Goal: Task Accomplishment & Management: Use online tool/utility

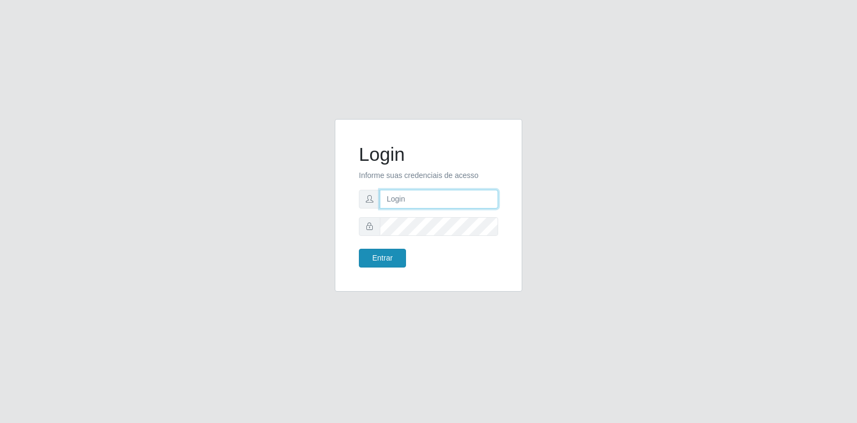
type input "[EMAIL_ADDRESS][DOMAIN_NAME]"
click at [387, 256] on button "Entrar" at bounding box center [382, 258] width 47 height 19
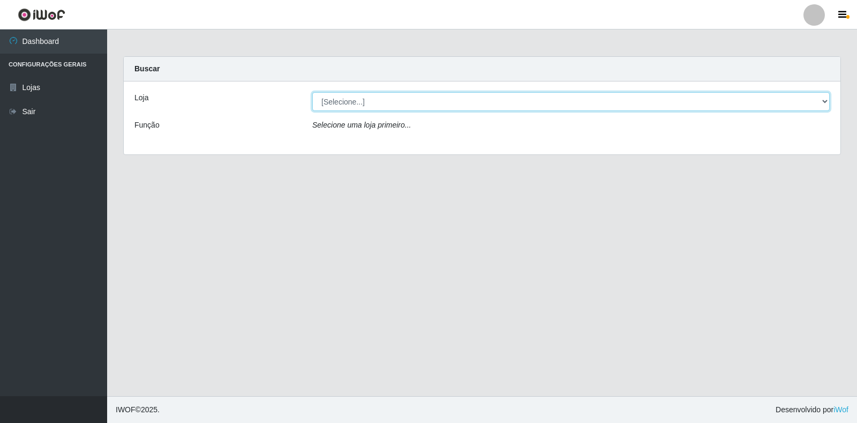
drag, startPoint x: 478, startPoint y: 92, endPoint x: 476, endPoint y: 99, distance: 6.5
click at [478, 92] on select "[Selecione...] Atacado Vem - Loja 30 Laranjeiras Velha" at bounding box center [571, 101] width 518 height 19
select select "495"
click at [312, 92] on select "[Selecione...] Atacado Vem - Loja 30 Laranjeiras Velha" at bounding box center [571, 101] width 518 height 19
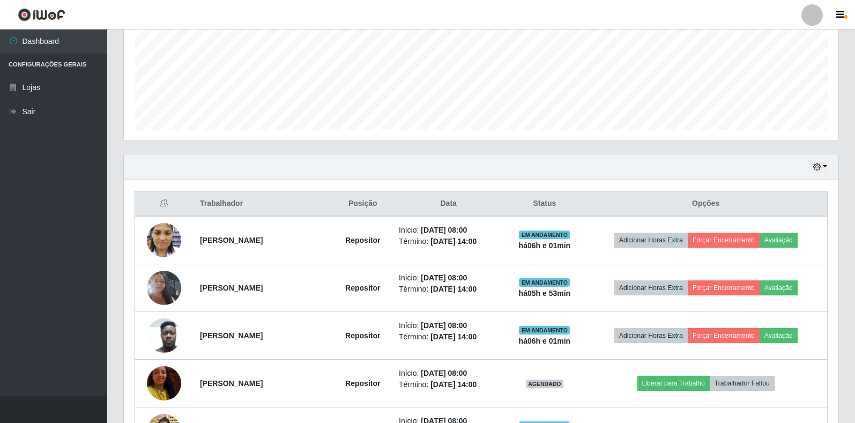
scroll to position [575, 0]
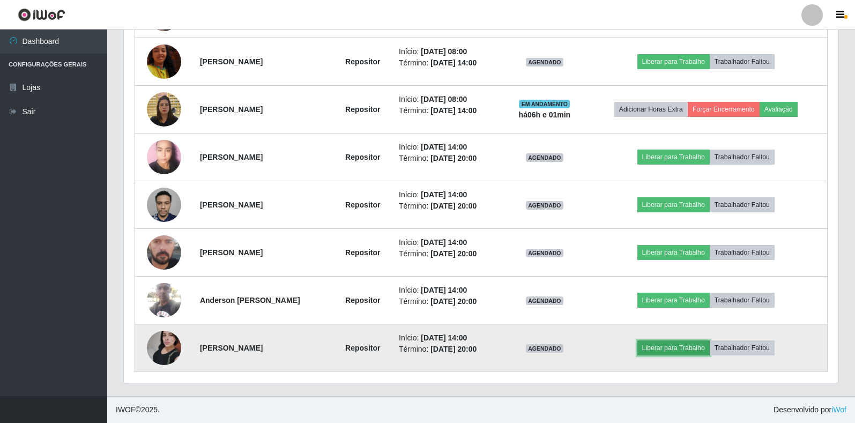
click at [697, 347] on button "Liberar para Trabalho" at bounding box center [673, 347] width 72 height 15
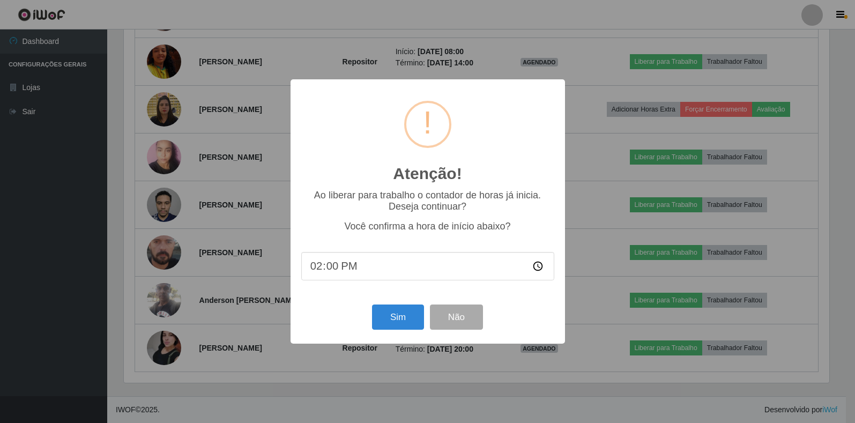
scroll to position [222, 708]
click at [398, 326] on button "Sim" at bounding box center [399, 316] width 52 height 25
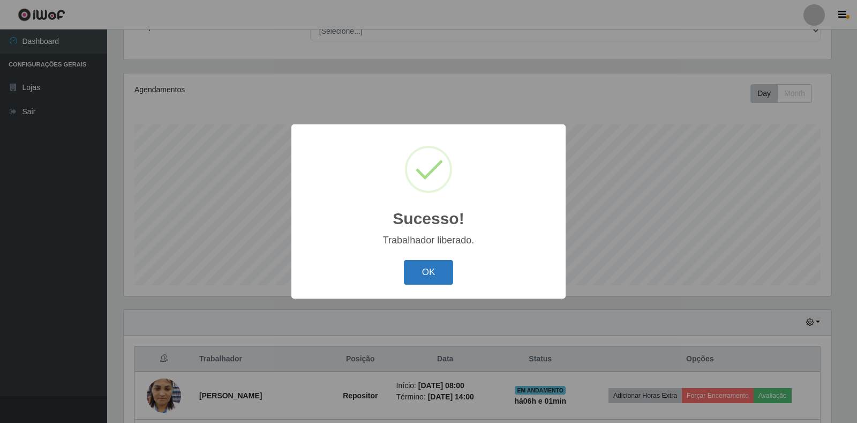
click at [443, 275] on button "OK" at bounding box center [429, 272] width 50 height 25
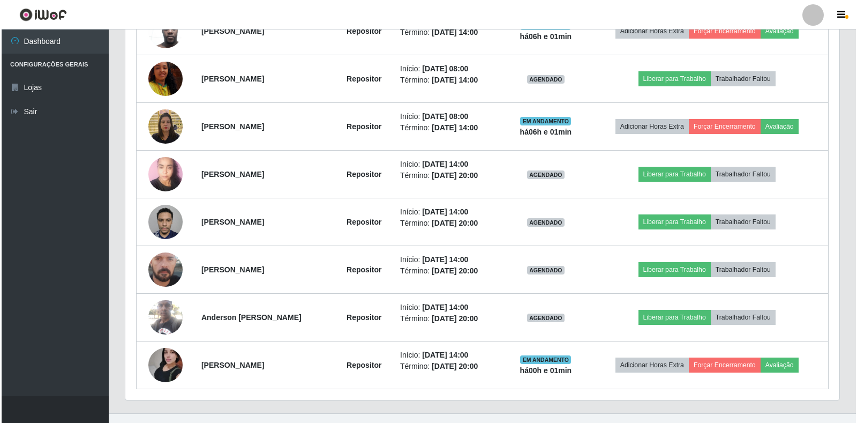
scroll to position [575, 0]
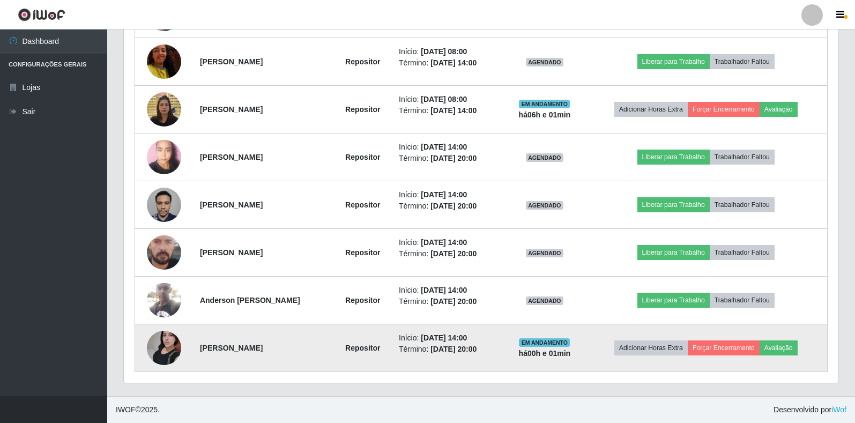
click at [173, 355] on img at bounding box center [164, 347] width 34 height 61
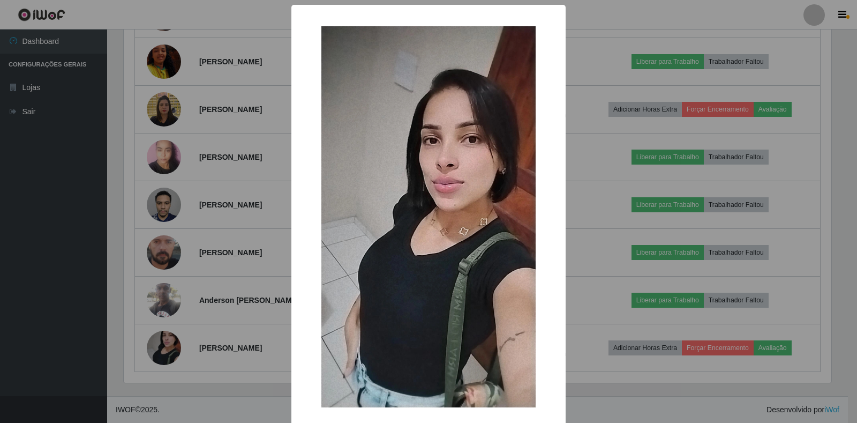
click at [196, 359] on div "× OK Cancel" at bounding box center [428, 211] width 857 height 423
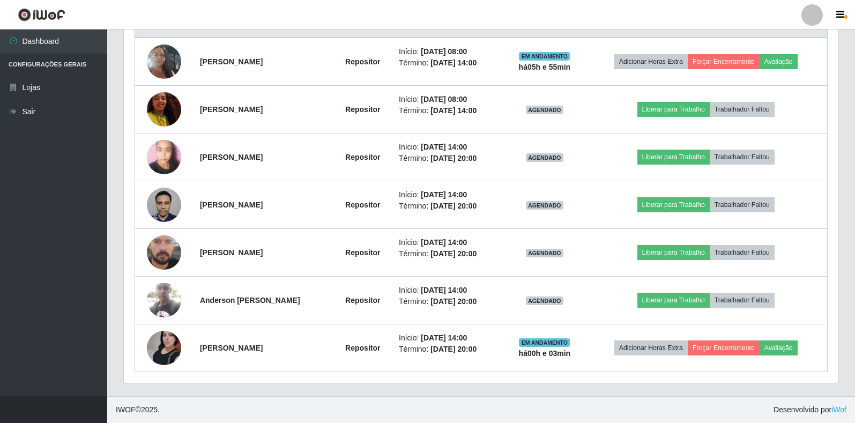
scroll to position [384, 0]
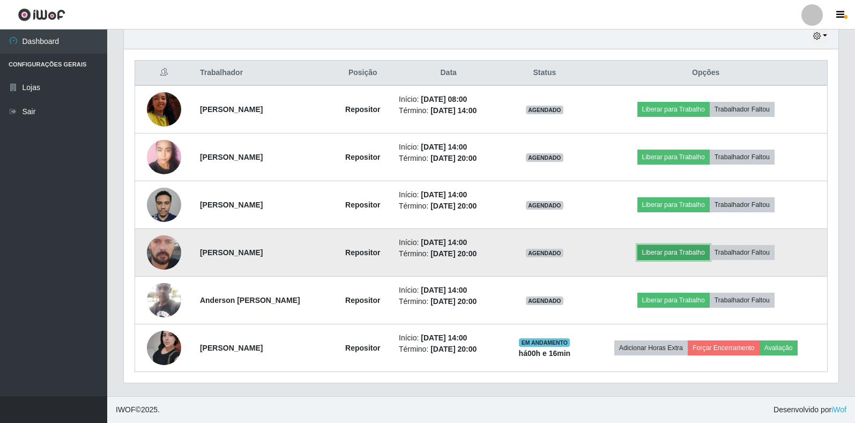
click at [684, 258] on button "Liberar para Trabalho" at bounding box center [673, 252] width 72 height 15
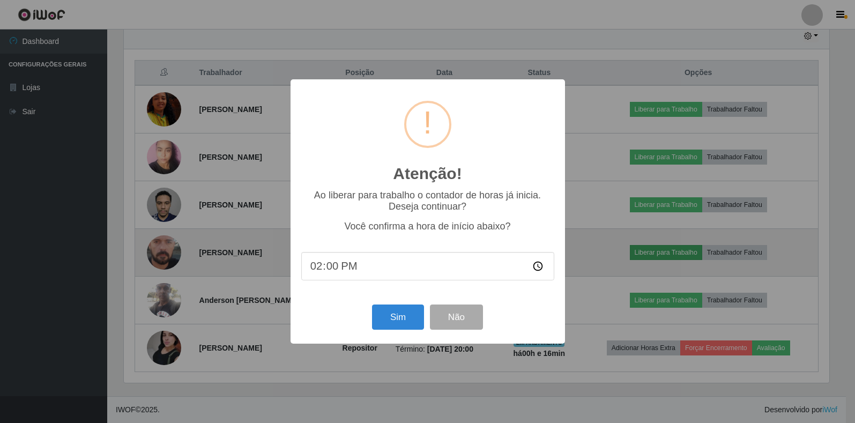
scroll to position [222, 708]
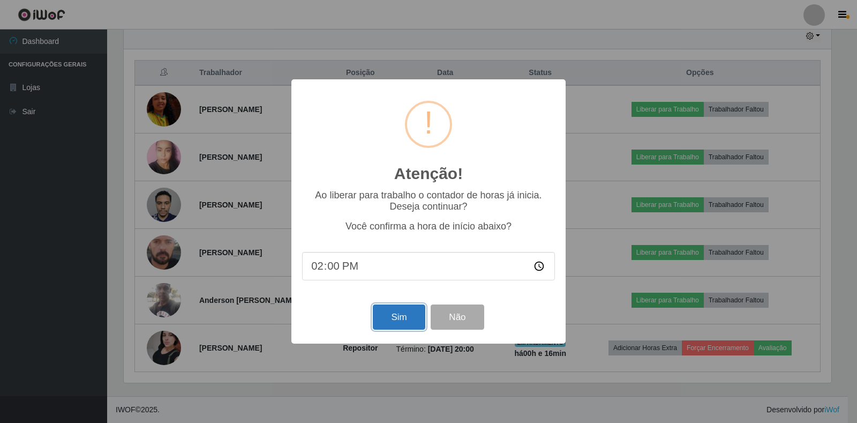
click at [389, 323] on button "Sim" at bounding box center [399, 316] width 52 height 25
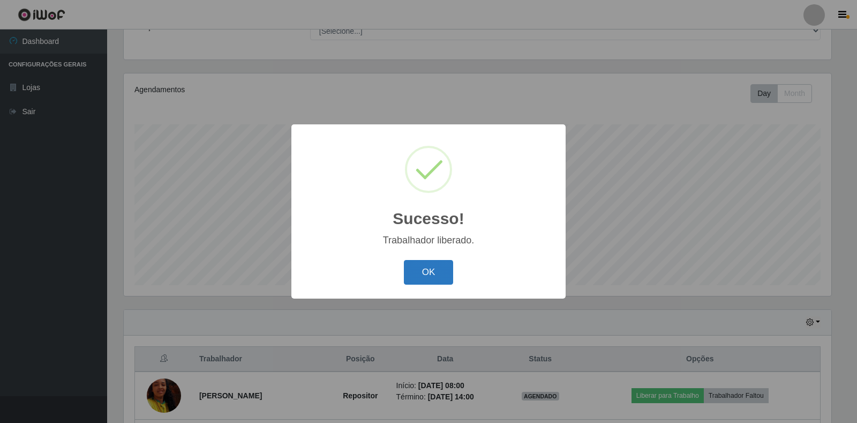
click at [421, 275] on button "OK" at bounding box center [429, 272] width 50 height 25
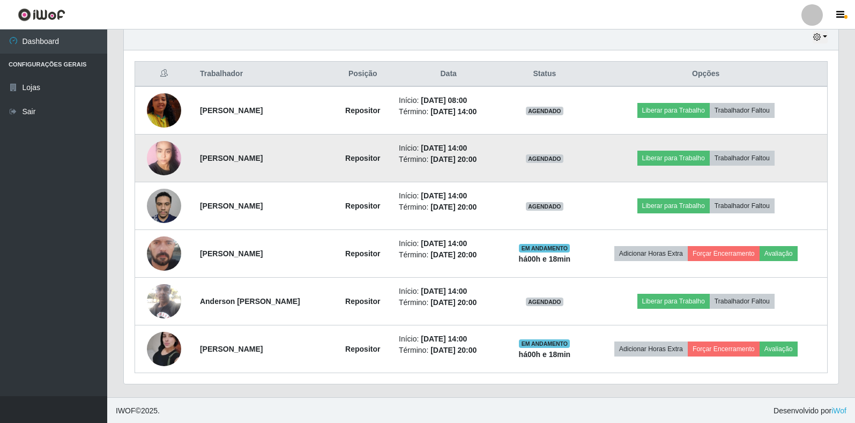
scroll to position [384, 0]
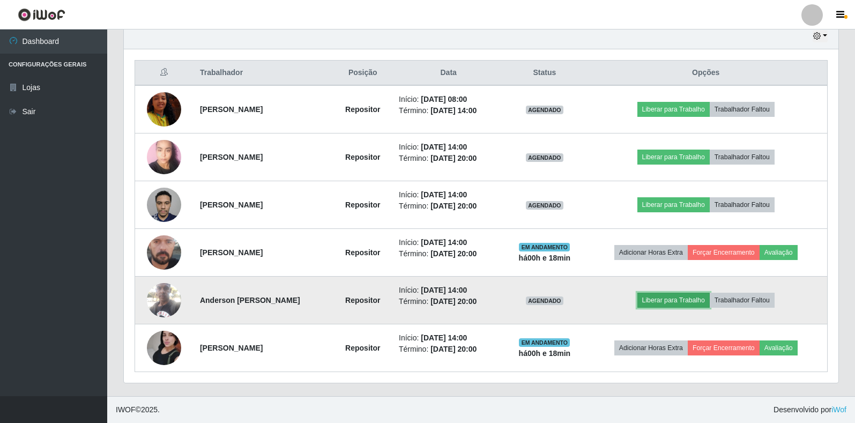
click at [669, 296] on button "Liberar para Trabalho" at bounding box center [673, 300] width 72 height 15
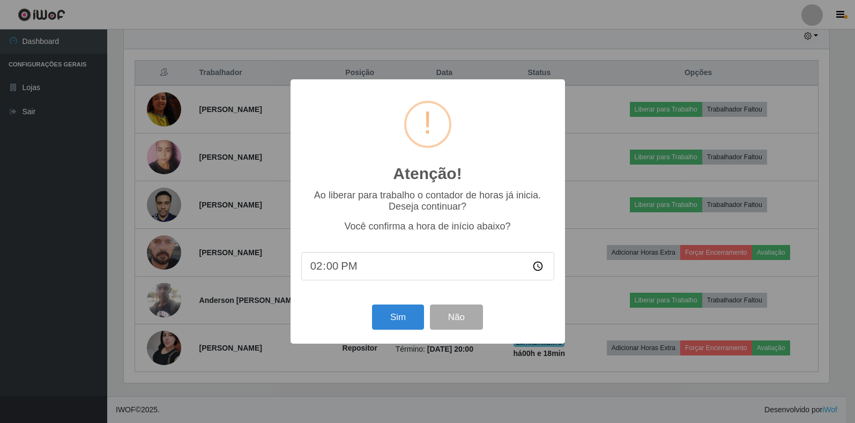
scroll to position [222, 708]
click at [393, 319] on button "Sim" at bounding box center [399, 316] width 52 height 25
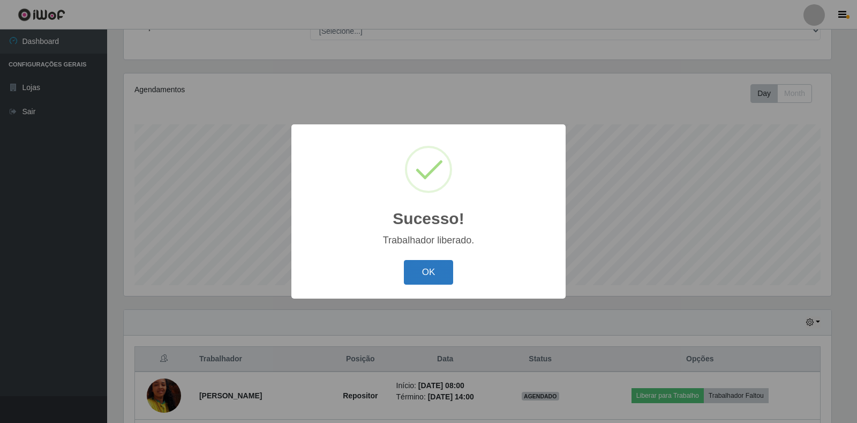
click at [419, 265] on button "OK" at bounding box center [429, 272] width 50 height 25
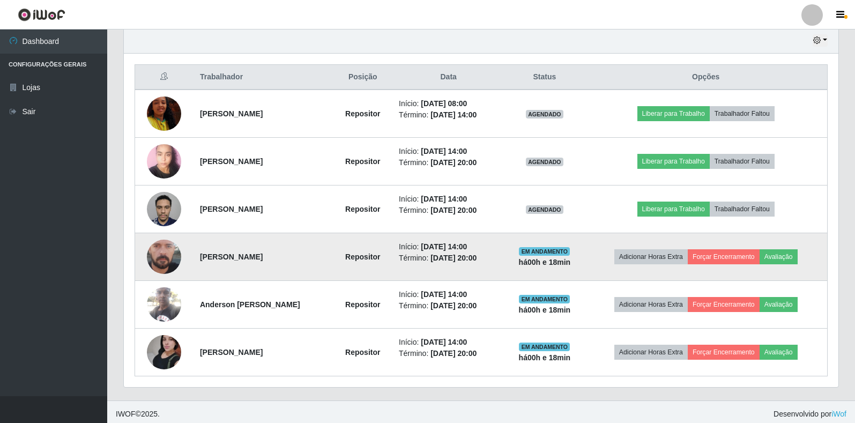
scroll to position [384, 0]
